Goal: Communication & Community: Answer question/provide support

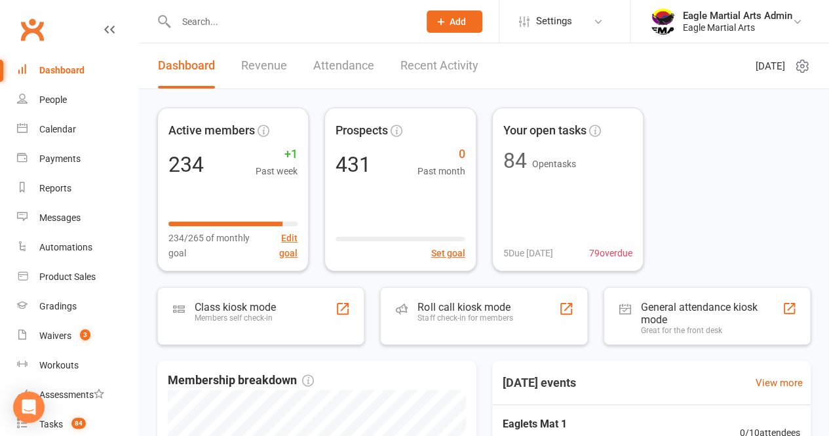
click at [205, 24] on input "text" at bounding box center [291, 21] width 238 height 18
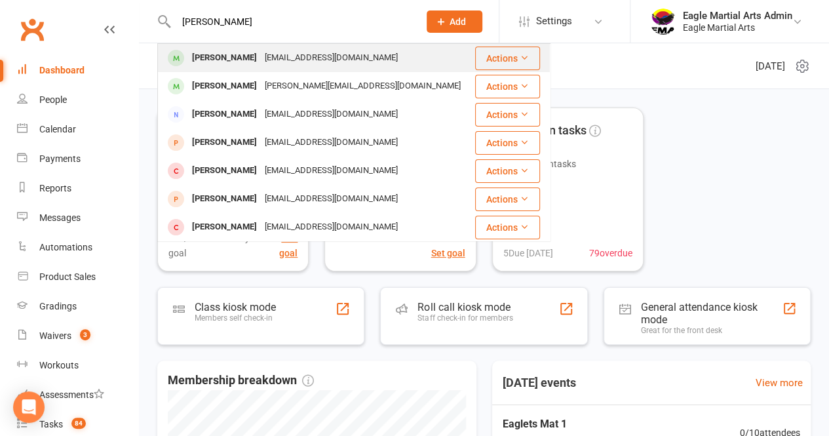
type input "[PERSON_NAME]"
click at [214, 56] on div "[PERSON_NAME]" at bounding box center [224, 58] width 73 height 19
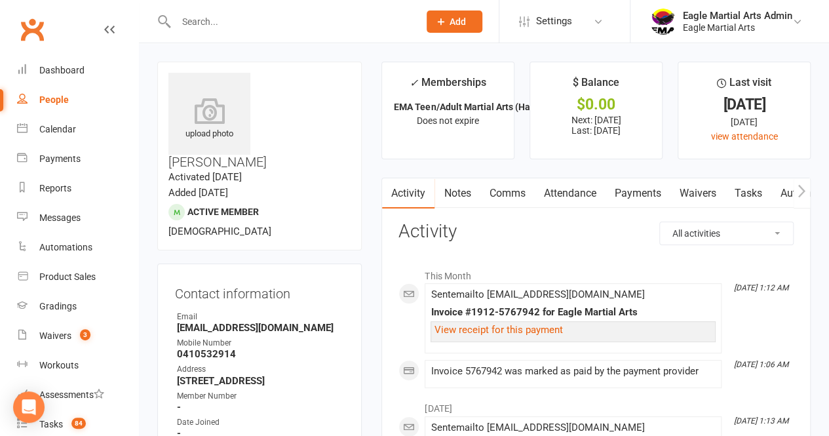
click at [465, 195] on link "Notes" at bounding box center [457, 193] width 45 height 30
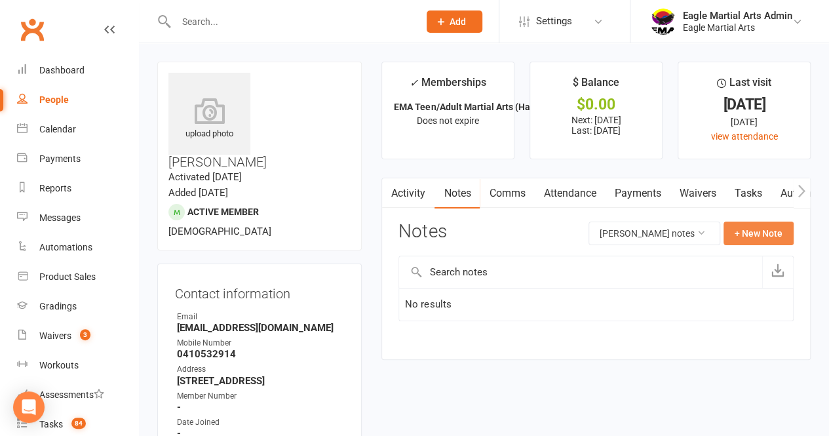
click at [744, 230] on button "+ New Note" at bounding box center [759, 234] width 70 height 24
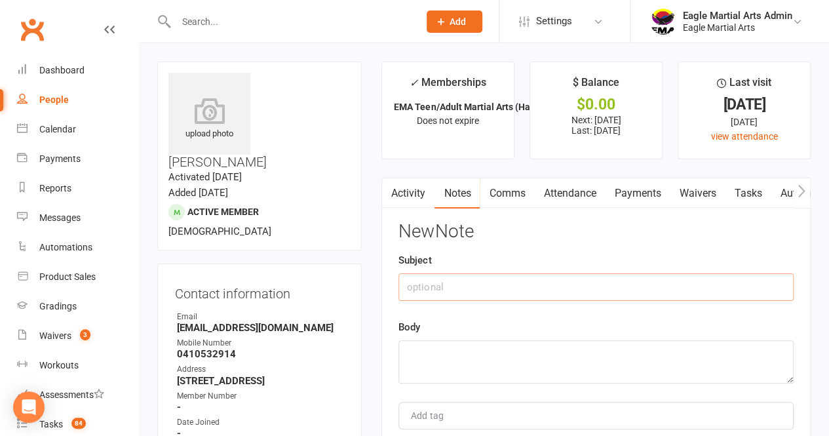
click at [503, 290] on input "text" at bounding box center [596, 287] width 395 height 28
click at [498, 290] on input "Refund" at bounding box center [596, 287] width 395 height 28
type input "Refund for sparing gear"
click at [463, 361] on textarea at bounding box center [596, 361] width 395 height 43
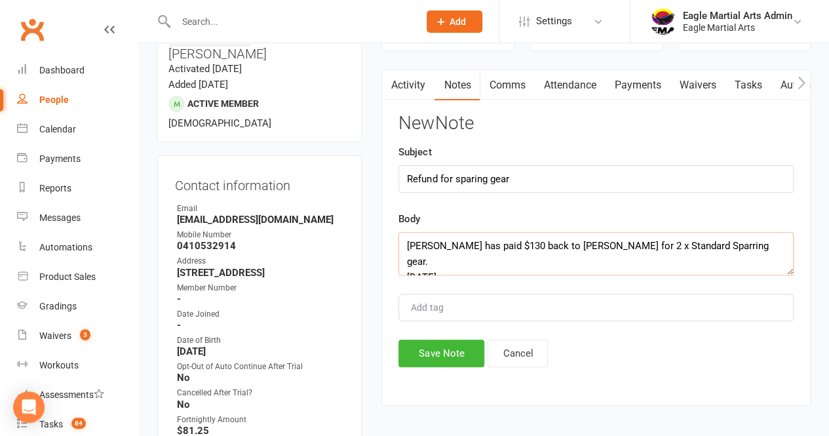
scroll to position [109, 0]
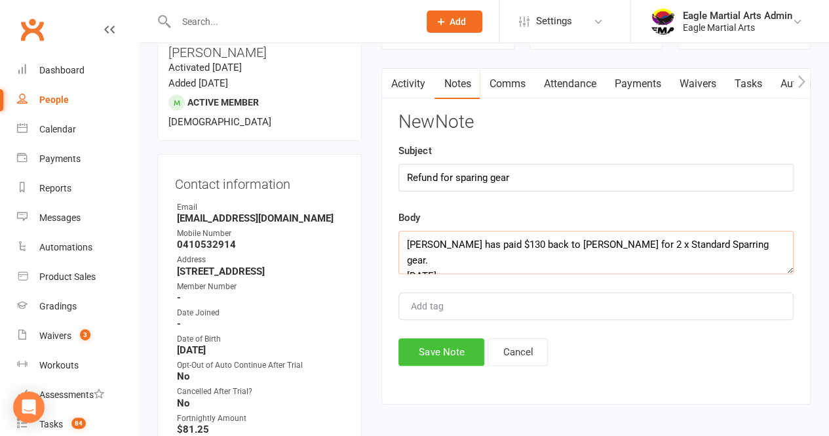
type textarea "[PERSON_NAME] has paid $130 back to [PERSON_NAME] for 2 x Standard Sparring gea…"
click at [447, 347] on button "Save Note" at bounding box center [442, 352] width 86 height 28
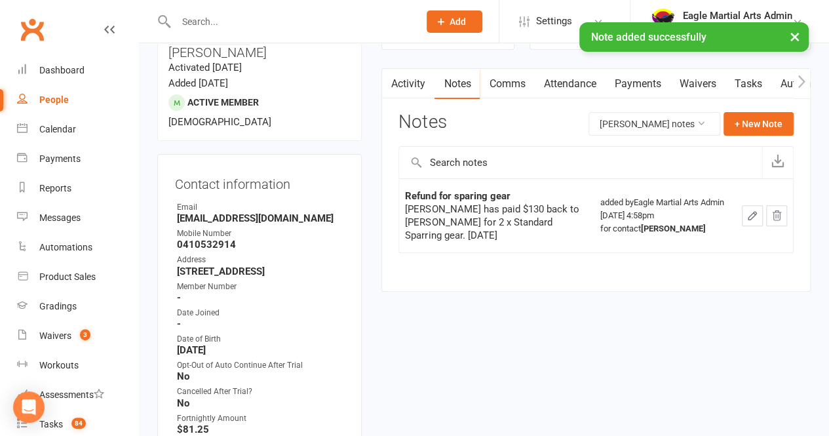
scroll to position [0, 0]
